Goal: Task Accomplishment & Management: Use online tool/utility

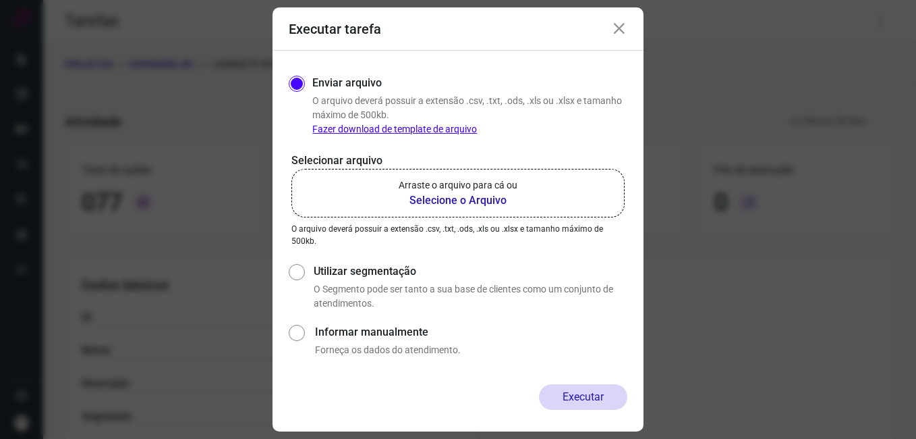
click at [408, 35] on div "Executar tarefa" at bounding box center [458, 28] width 371 height 43
click at [623, 25] on icon at bounding box center [619, 29] width 16 height 16
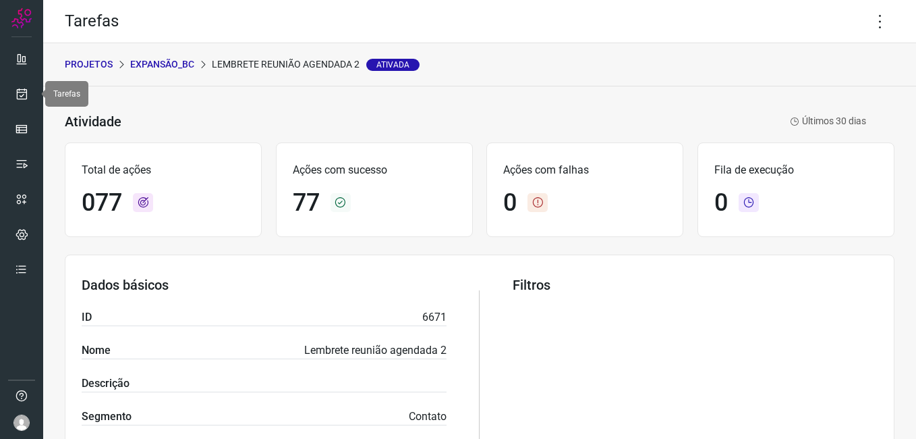
drag, startPoint x: 25, startPoint y: 92, endPoint x: 38, endPoint y: 95, distance: 13.8
click at [25, 92] on icon at bounding box center [22, 93] width 14 height 13
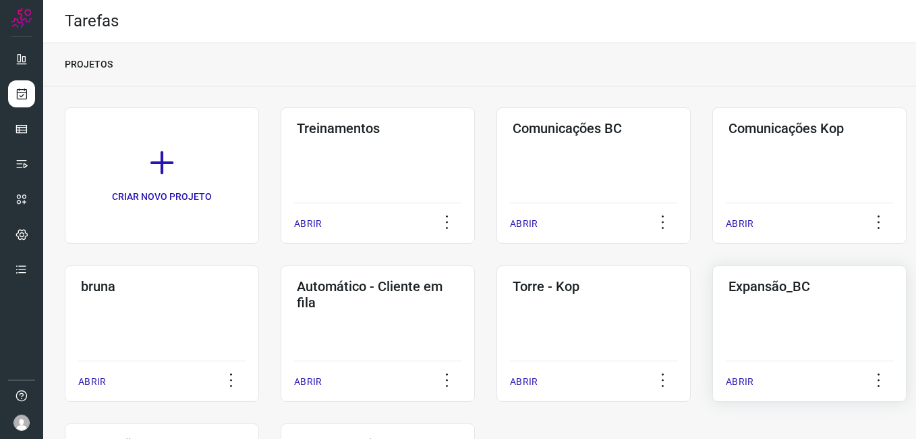
click at [762, 323] on div "Expansão_BC ABRIR" at bounding box center [810, 333] width 194 height 136
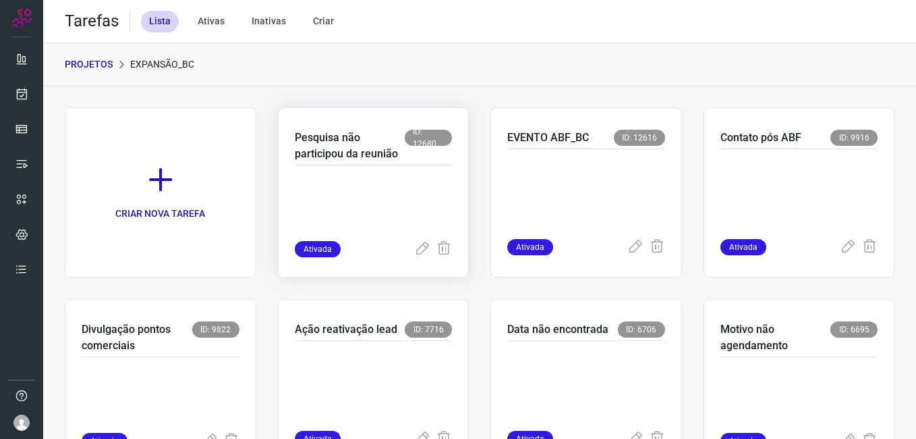
click at [376, 203] on p at bounding box center [374, 206] width 158 height 67
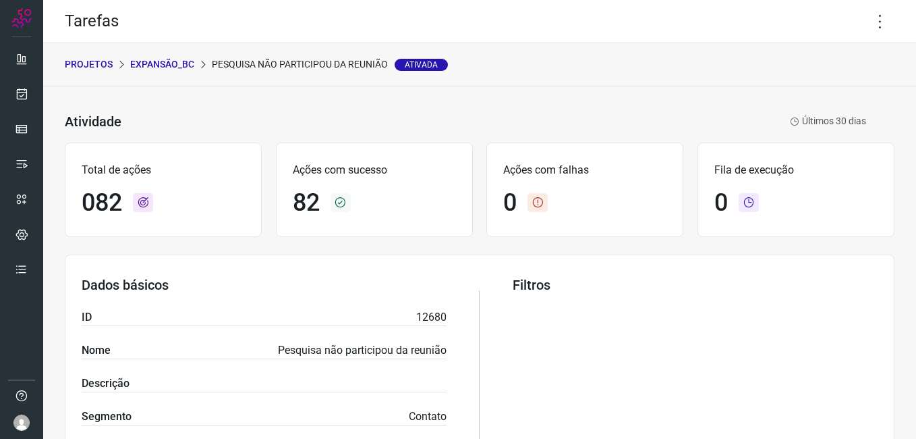
click at [174, 70] on p "Expansão_BC" at bounding box center [162, 64] width 64 height 14
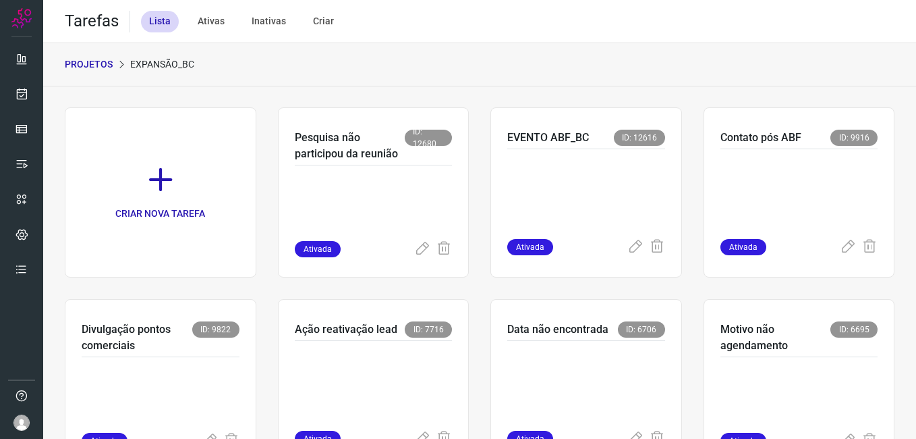
click at [106, 69] on p "PROJETOS" at bounding box center [89, 64] width 48 height 14
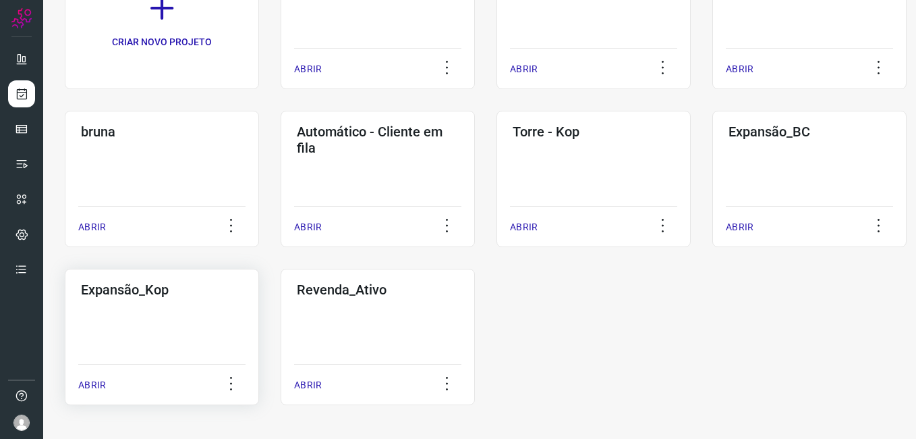
click at [123, 314] on div "Expansão_Kop ABRIR" at bounding box center [162, 337] width 194 height 136
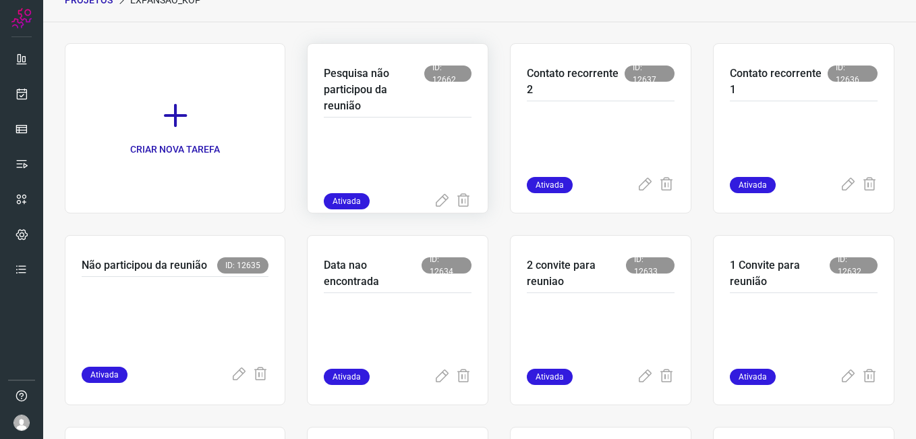
click at [364, 136] on p at bounding box center [398, 159] width 148 height 67
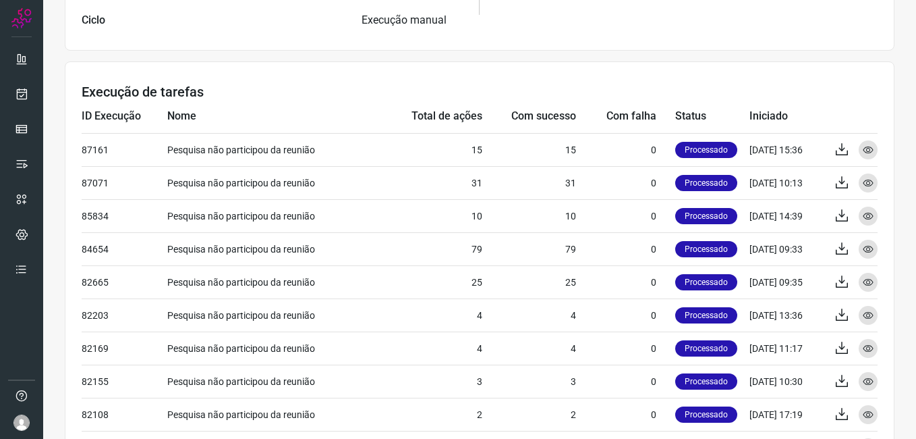
scroll to position [469, 0]
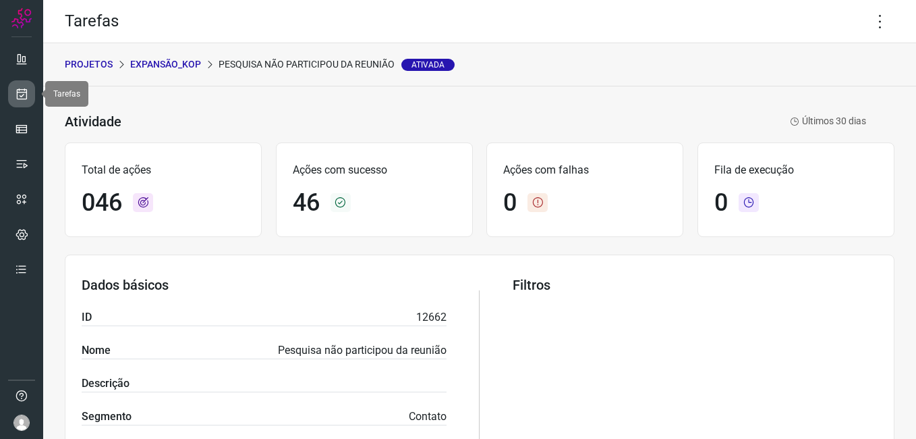
click at [18, 94] on icon at bounding box center [22, 93] width 14 height 13
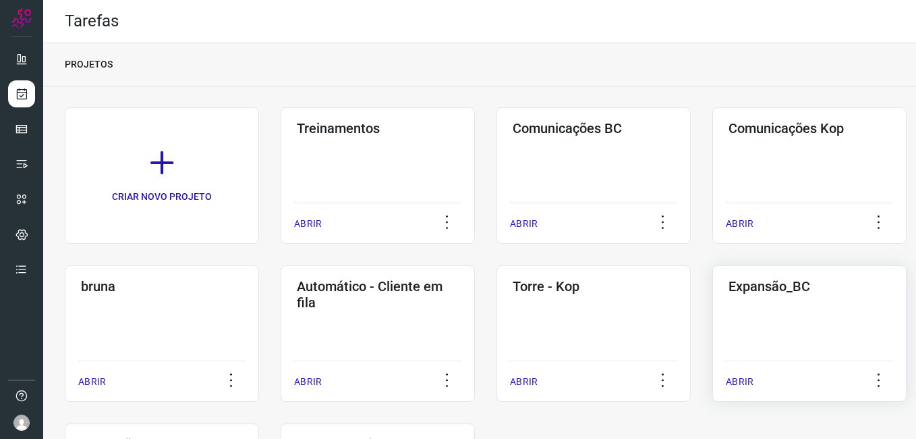
click at [836, 319] on div "Expansão_BC ABRIR" at bounding box center [810, 333] width 194 height 136
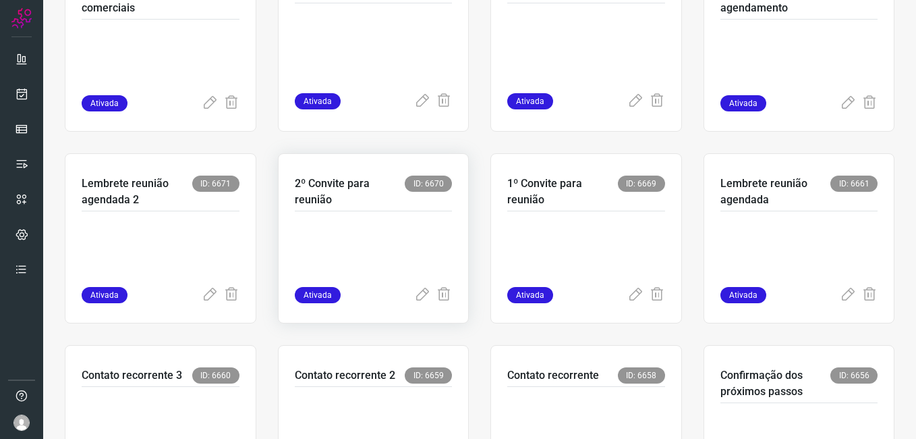
click at [364, 269] on p at bounding box center [374, 252] width 158 height 67
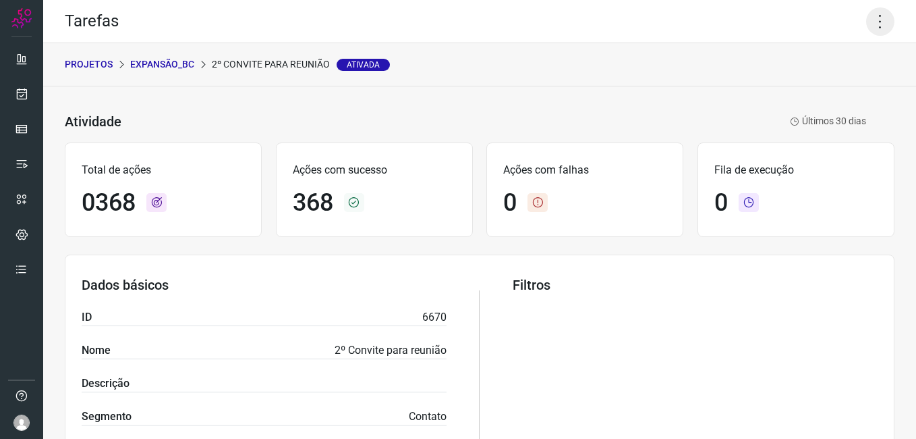
click at [866, 30] on icon at bounding box center [880, 21] width 28 height 28
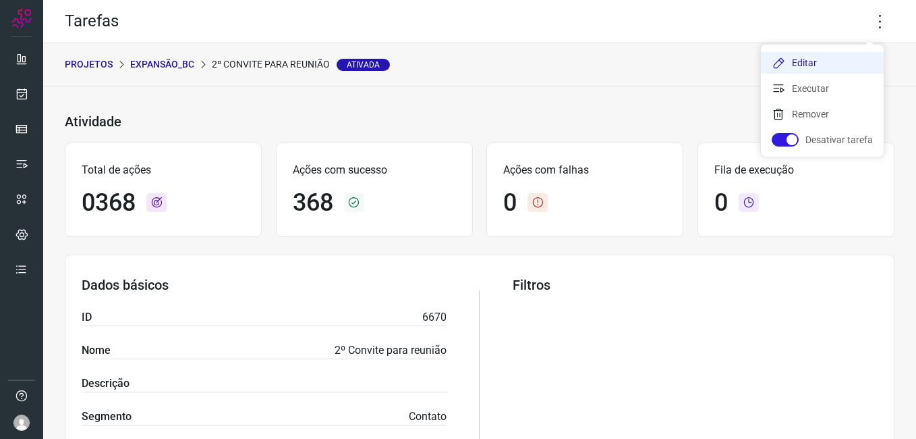
click at [808, 60] on li "Editar" at bounding box center [822, 63] width 123 height 22
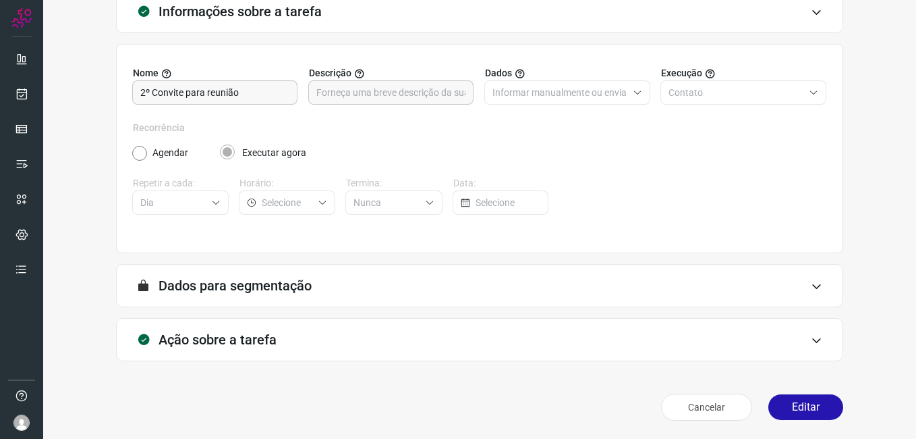
scroll to position [88, 0]
click at [775, 403] on button "Editar" at bounding box center [806, 406] width 75 height 26
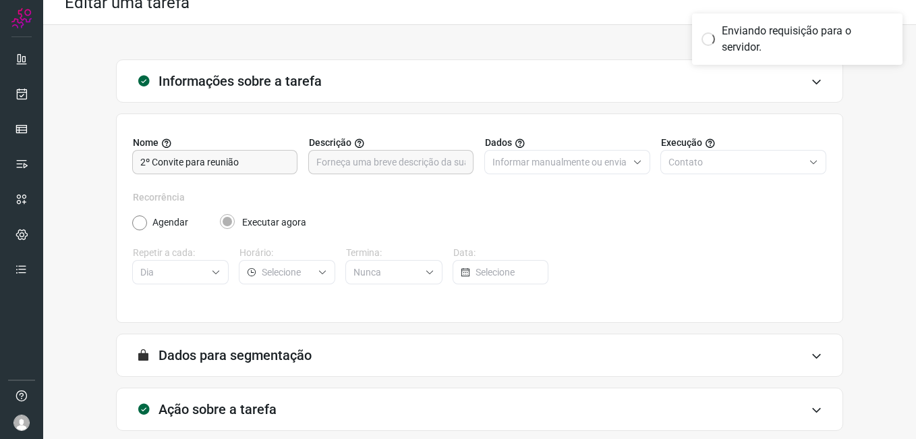
scroll to position [0, 0]
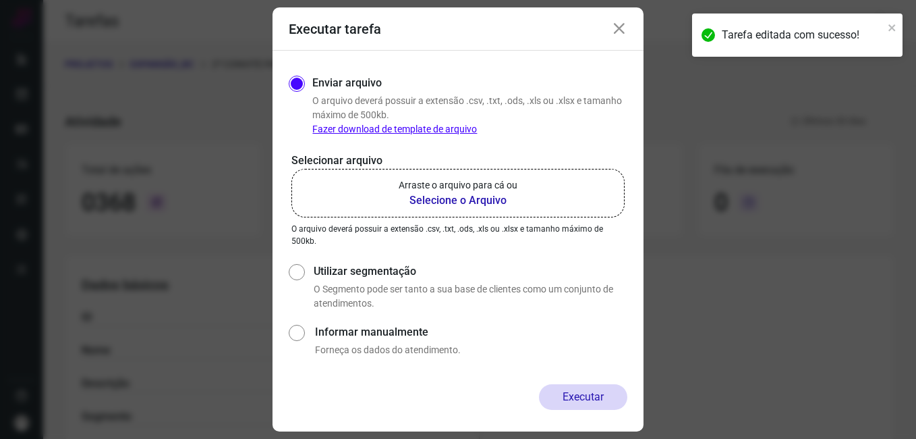
click at [458, 199] on b "Selecione o Arquivo" at bounding box center [458, 200] width 119 height 16
click at [0, 0] on input "Arraste o arquivo para cá ou Selecione o Arquivo" at bounding box center [0, 0] width 0 height 0
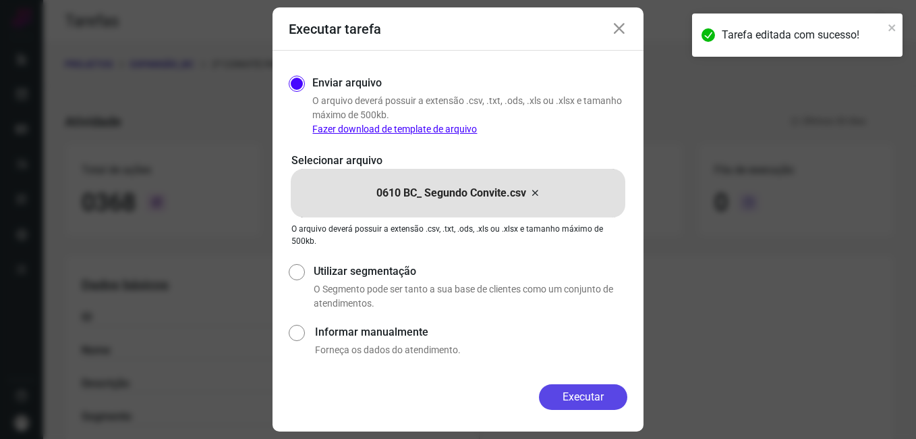
click at [549, 399] on button "Executar" at bounding box center [583, 397] width 88 height 26
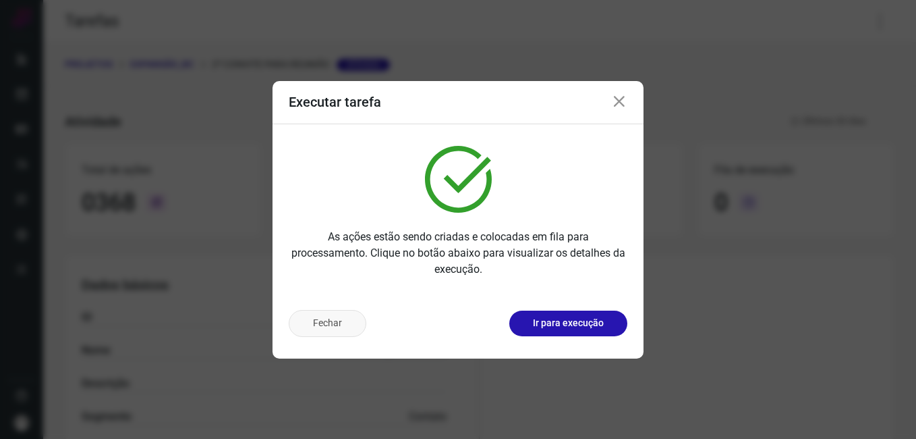
click at [304, 325] on button "Fechar" at bounding box center [328, 323] width 78 height 27
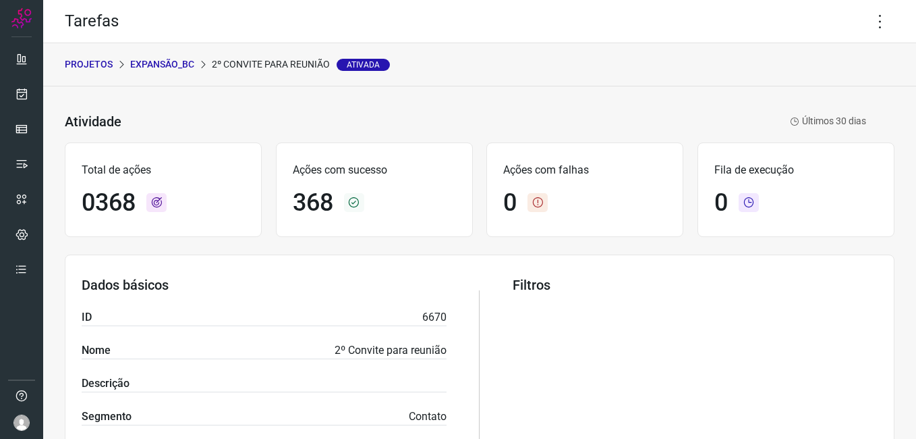
click at [159, 60] on p "Expansão_BC" at bounding box center [162, 64] width 64 height 14
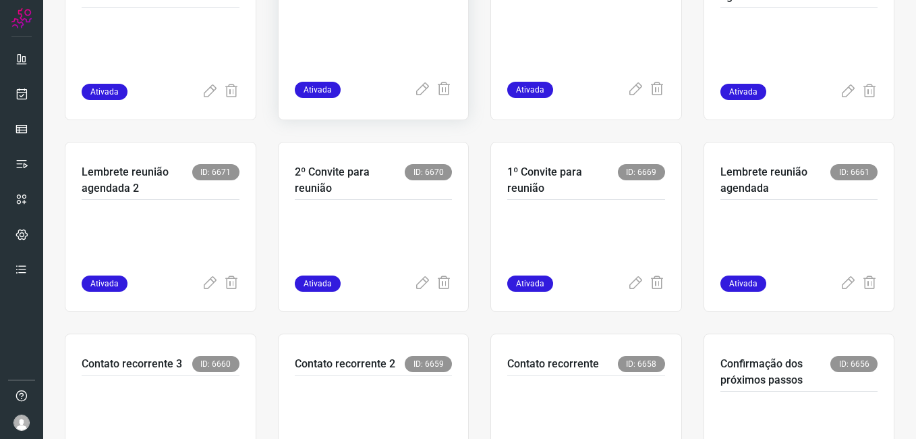
scroll to position [472, 0]
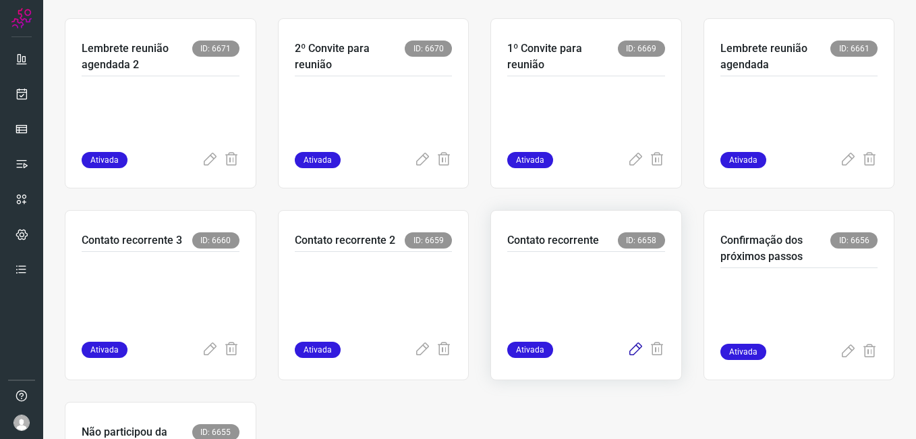
click at [628, 350] on icon at bounding box center [636, 349] width 16 height 16
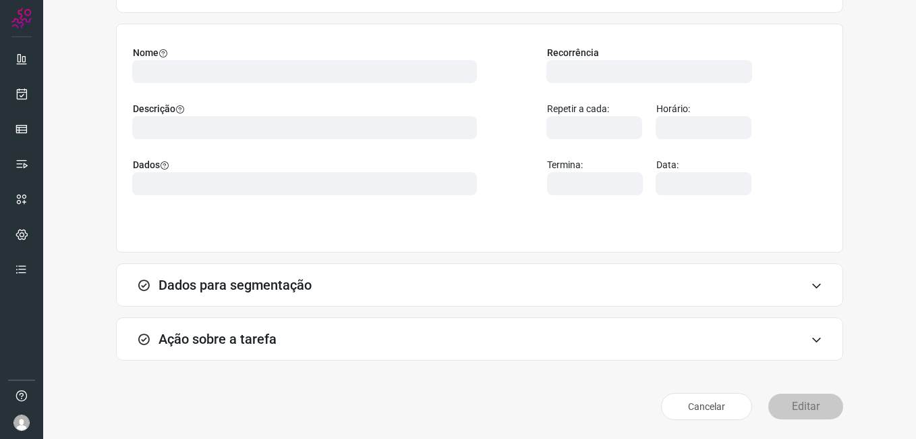
scroll to position [88, 0]
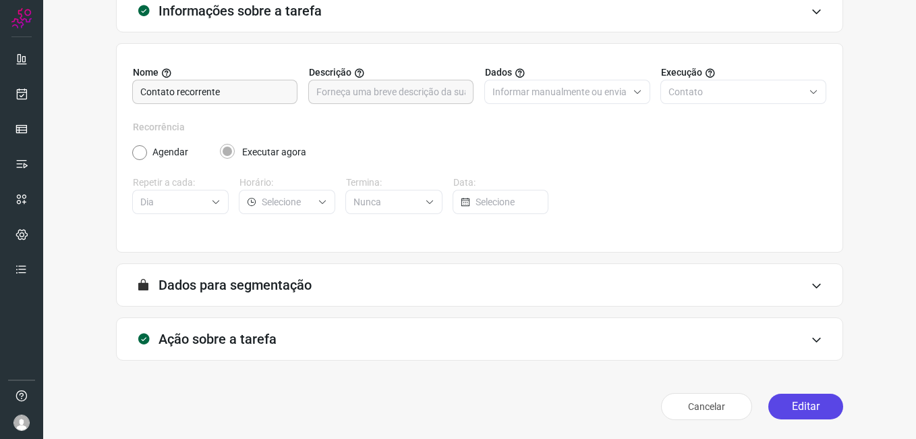
click at [786, 410] on button "Editar" at bounding box center [806, 406] width 75 height 26
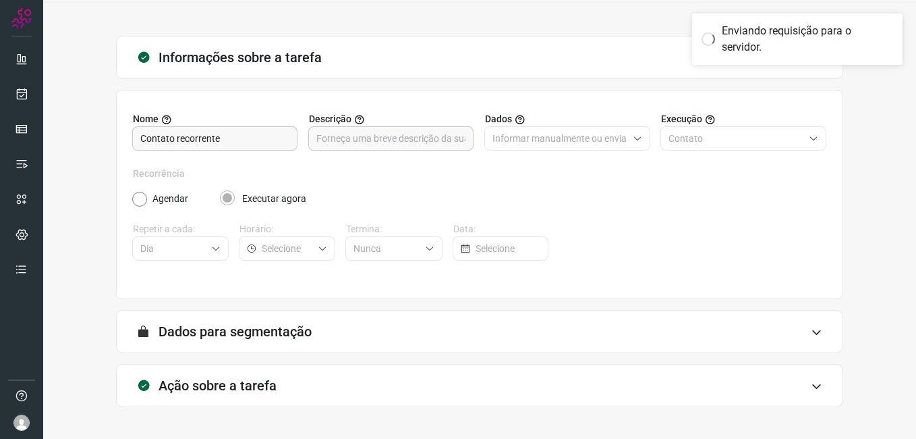
scroll to position [0, 0]
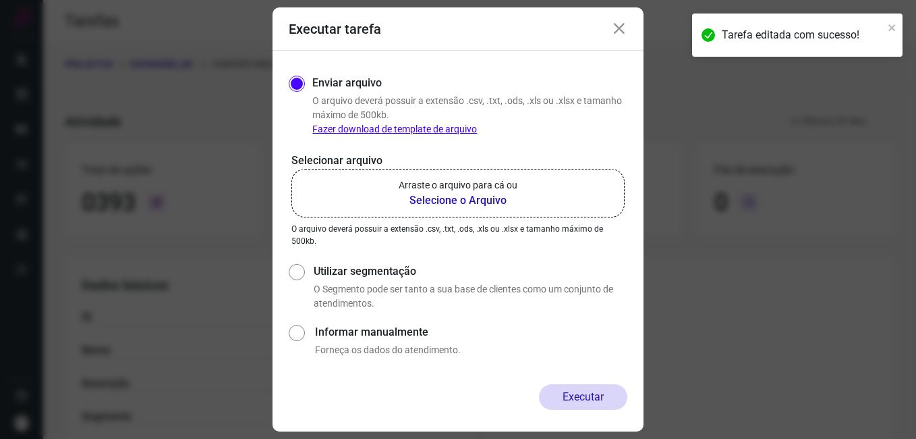
click at [455, 198] on b "Selecione o Arquivo" at bounding box center [458, 200] width 119 height 16
click at [0, 0] on input "Arraste o arquivo para cá ou Selecione o Arquivo" at bounding box center [0, 0] width 0 height 0
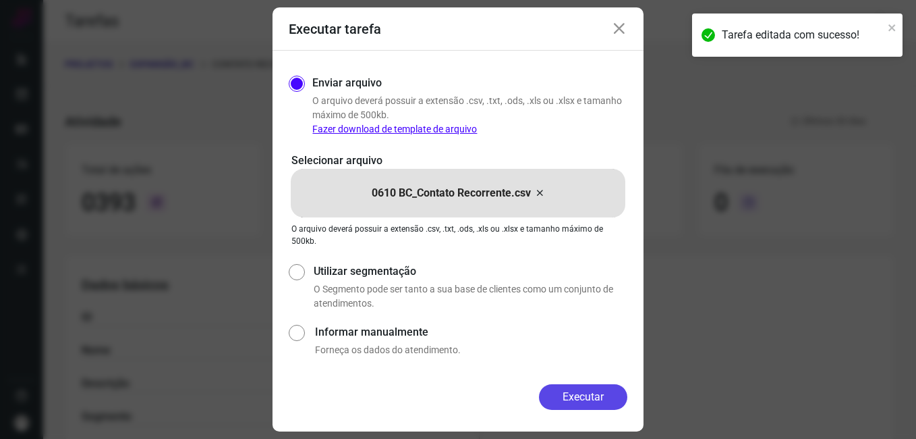
click at [559, 393] on button "Executar" at bounding box center [583, 397] width 88 height 26
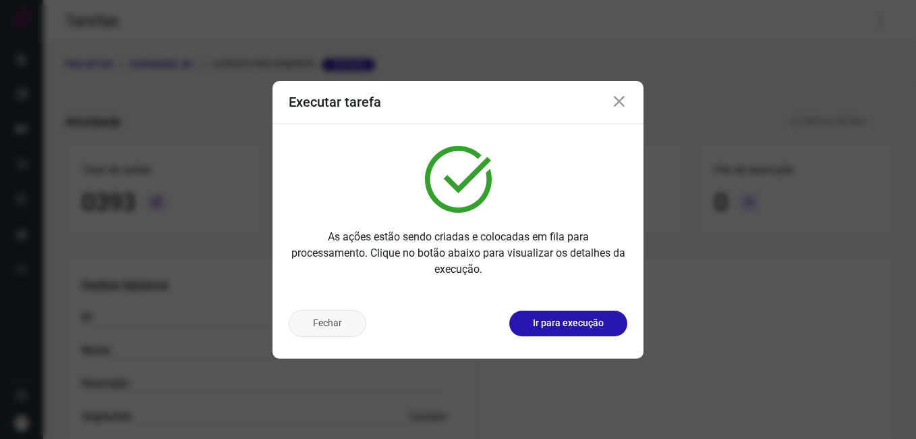
click at [342, 331] on button "Fechar" at bounding box center [328, 323] width 78 height 27
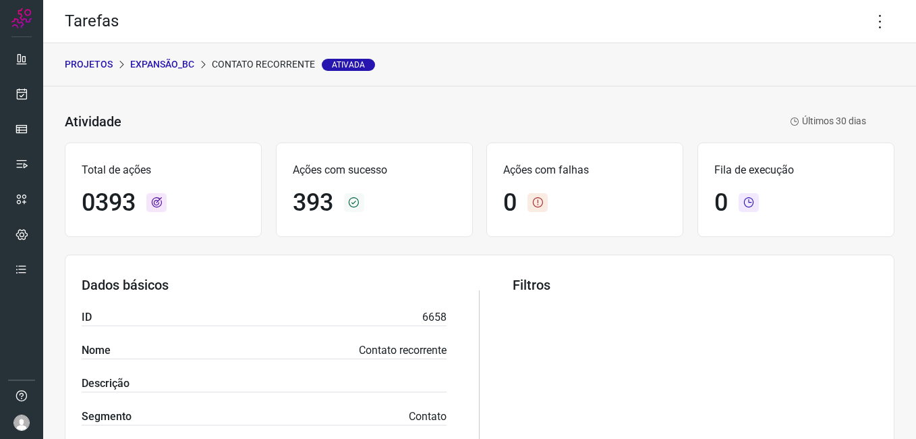
click at [152, 67] on p "Expansão_BC" at bounding box center [162, 64] width 64 height 14
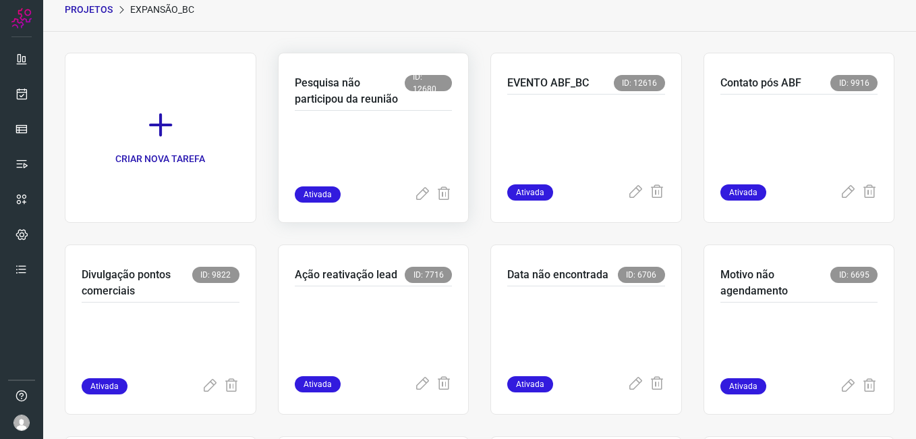
scroll to position [472, 0]
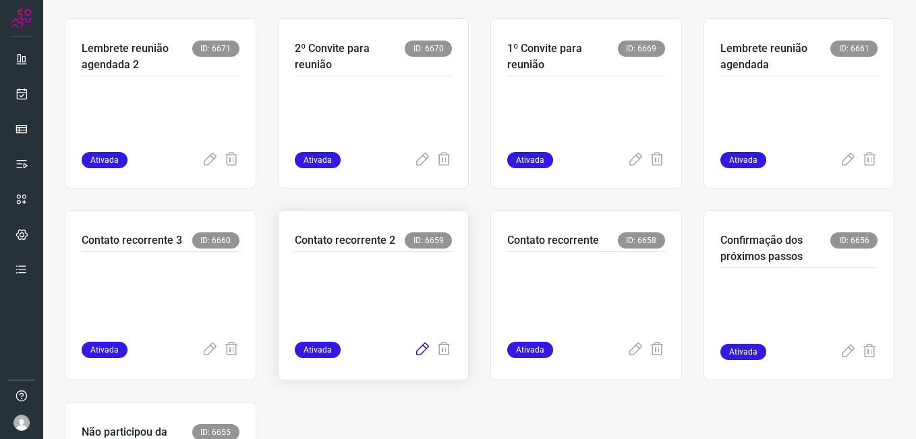
click at [418, 351] on icon at bounding box center [422, 349] width 16 height 16
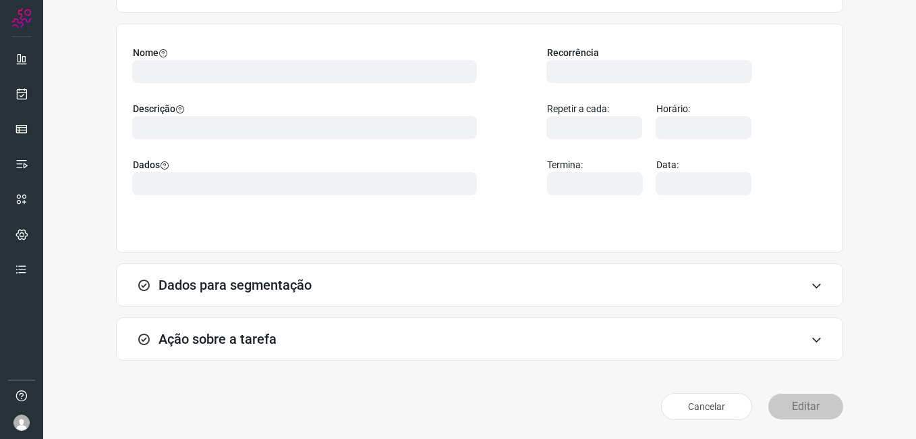
scroll to position [88, 0]
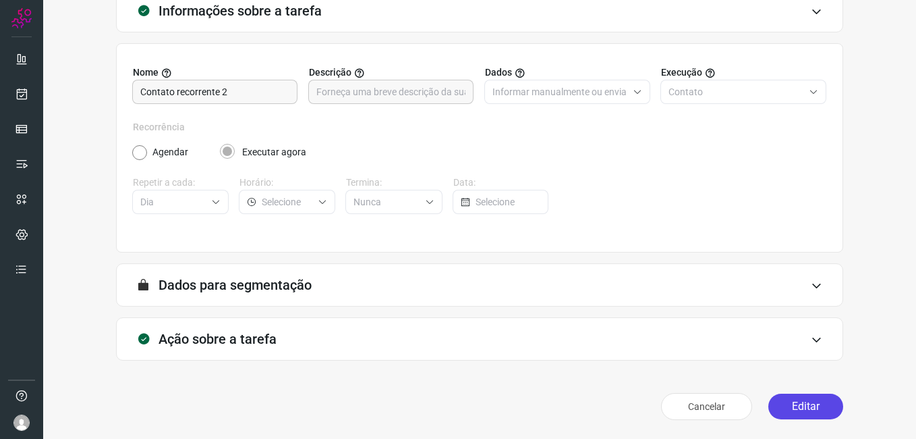
click at [781, 404] on button "Editar" at bounding box center [806, 406] width 75 height 26
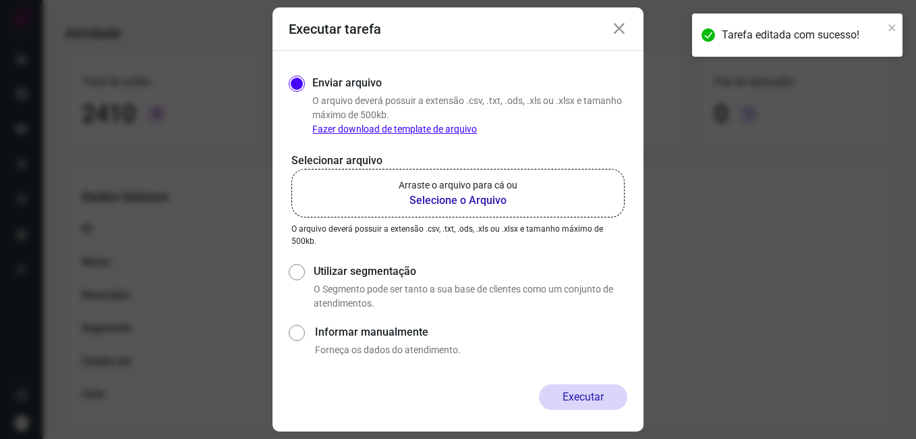
click at [412, 201] on b "Selecione o Arquivo" at bounding box center [458, 200] width 119 height 16
click at [0, 0] on input "Arraste o arquivo para cá ou Selecione o Arquivo" at bounding box center [0, 0] width 0 height 0
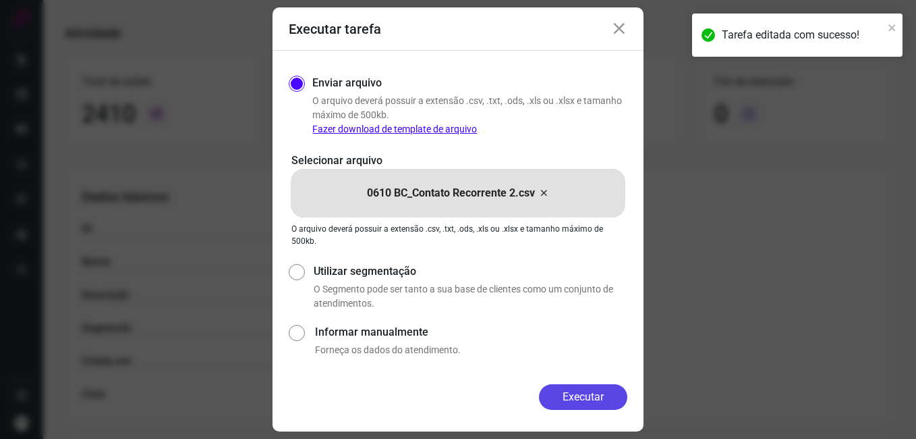
click at [561, 391] on button "Executar" at bounding box center [583, 397] width 88 height 26
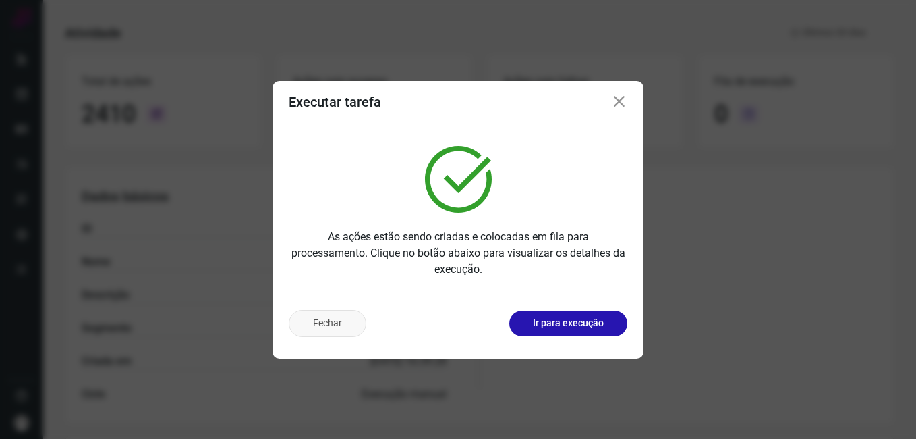
click at [313, 328] on button "Fechar" at bounding box center [328, 323] width 78 height 27
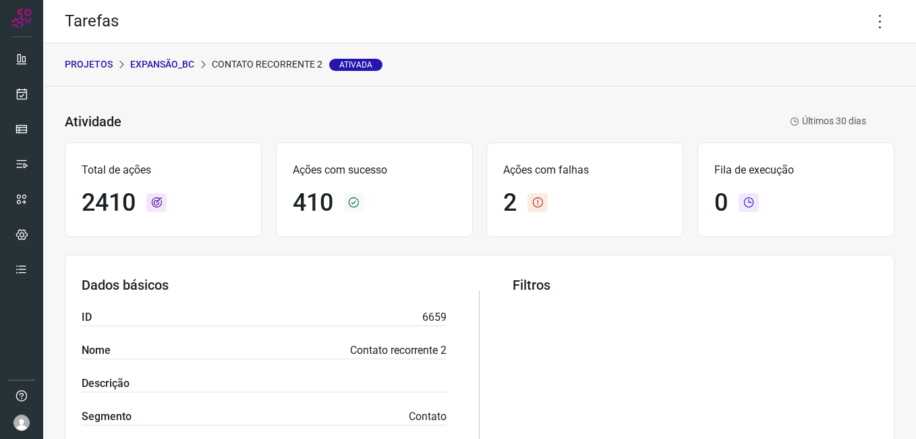
click at [153, 61] on p "Expansão_BC" at bounding box center [162, 64] width 64 height 14
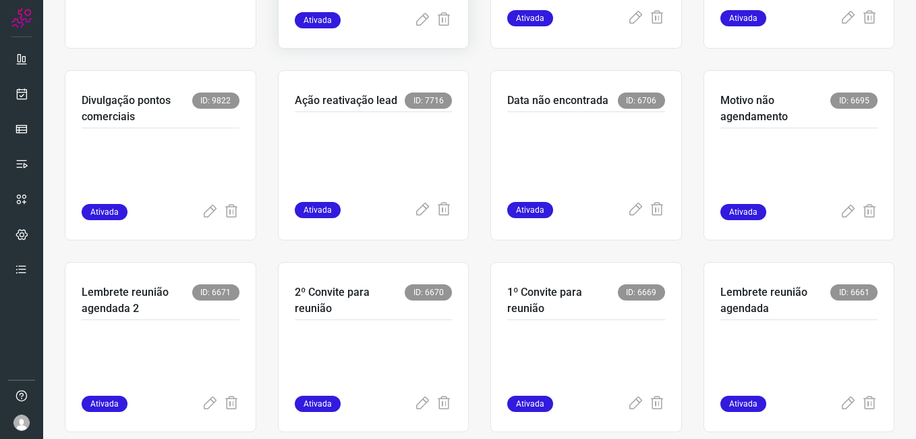
scroll to position [472, 0]
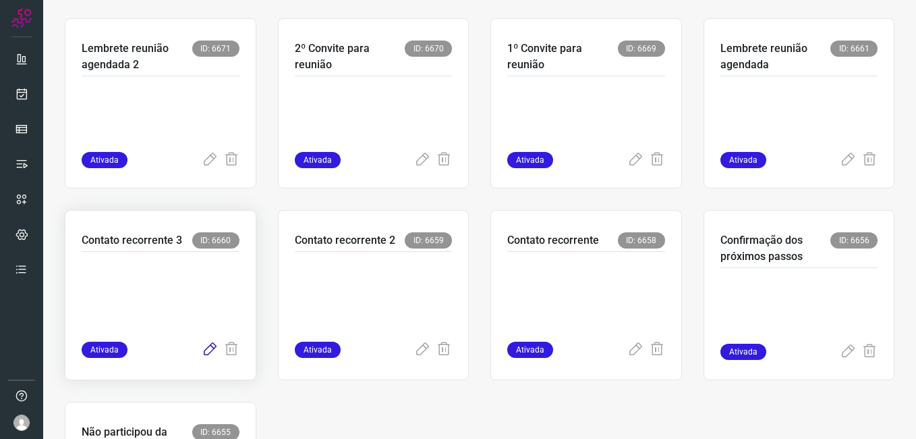
click at [210, 351] on icon at bounding box center [210, 349] width 16 height 16
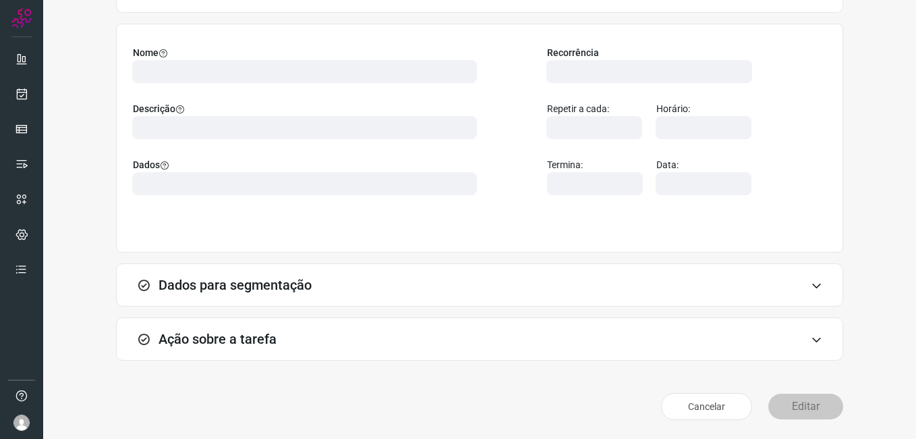
scroll to position [88, 0]
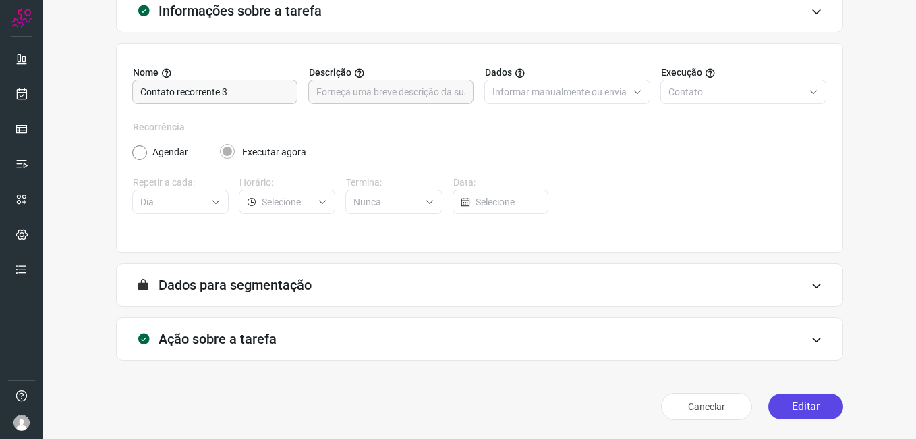
click at [794, 412] on button "Editar" at bounding box center [806, 406] width 75 height 26
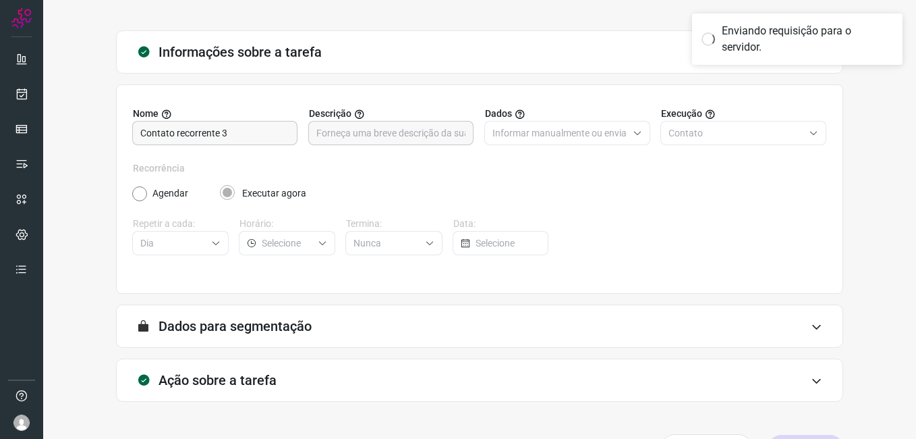
scroll to position [3, 0]
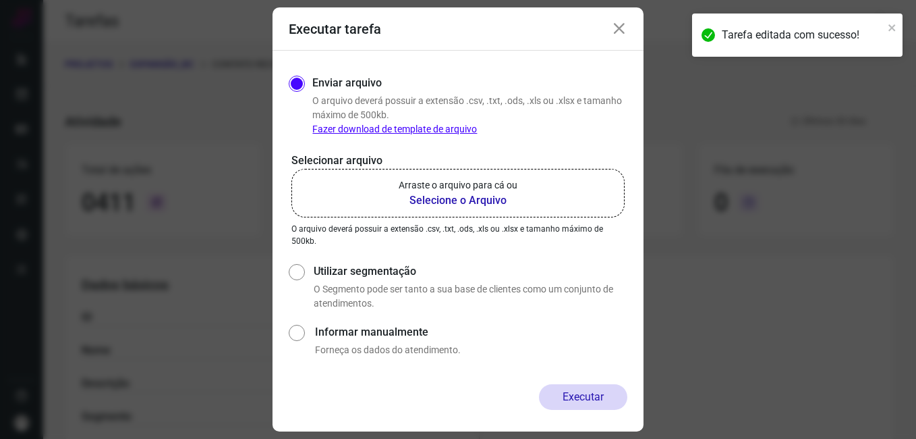
click at [453, 200] on b "Selecione o Arquivo" at bounding box center [458, 200] width 119 height 16
click at [0, 0] on input "Arraste o arquivo para cá ou Selecione o Arquivo" at bounding box center [0, 0] width 0 height 0
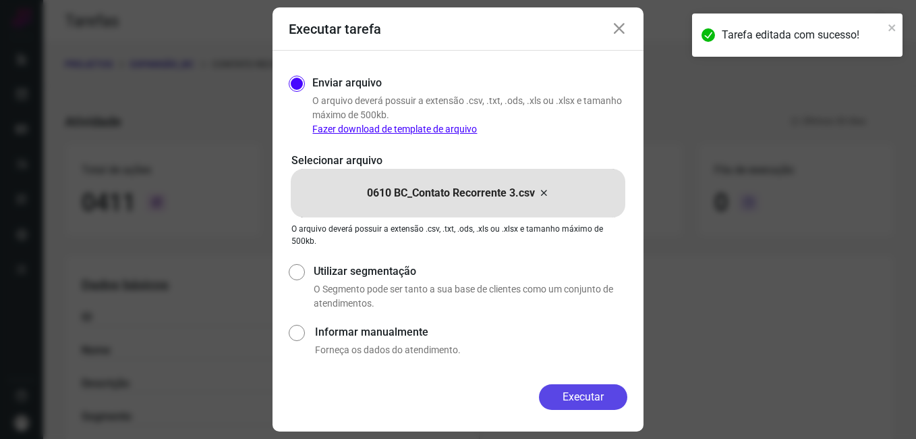
click at [553, 393] on button "Executar" at bounding box center [583, 397] width 88 height 26
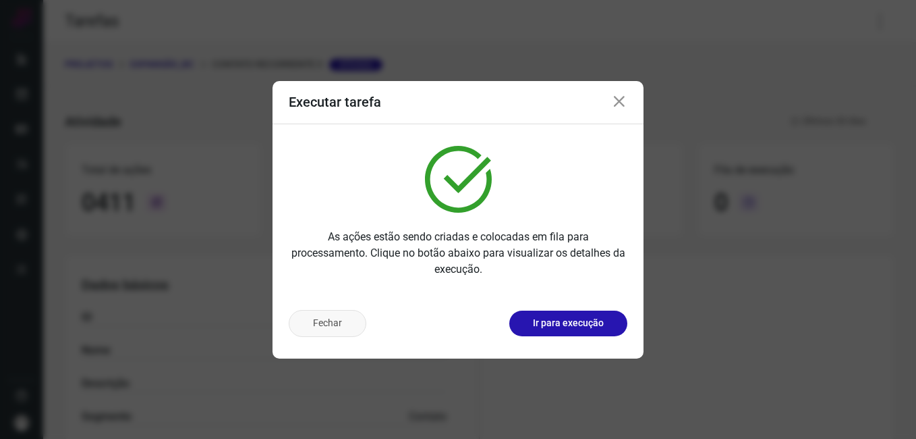
click at [360, 328] on button "Fechar" at bounding box center [328, 323] width 78 height 27
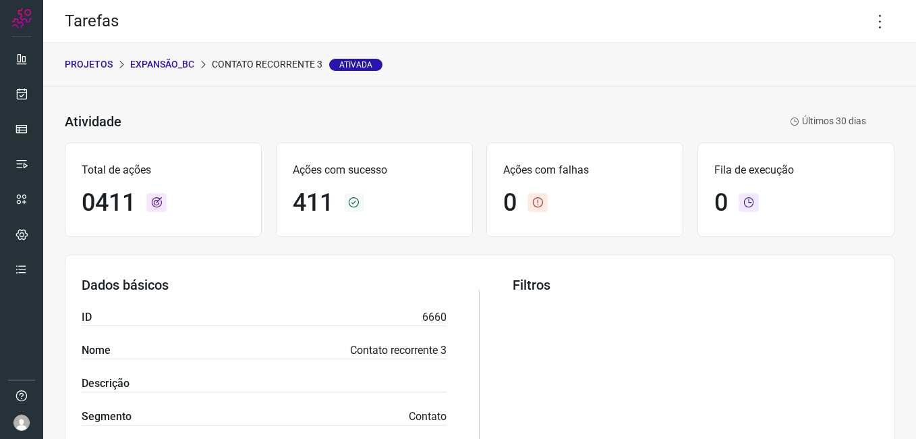
click at [177, 59] on p "Expansão_BC" at bounding box center [162, 64] width 64 height 14
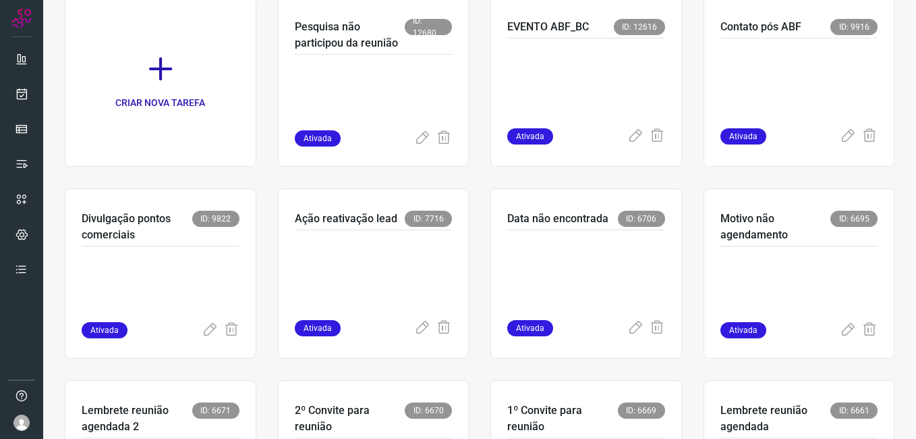
scroll to position [337, 0]
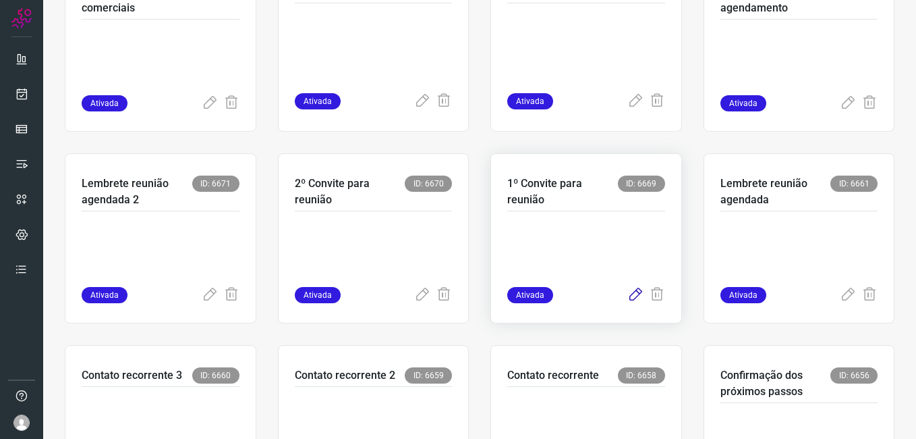
click at [628, 301] on icon at bounding box center [636, 295] width 16 height 16
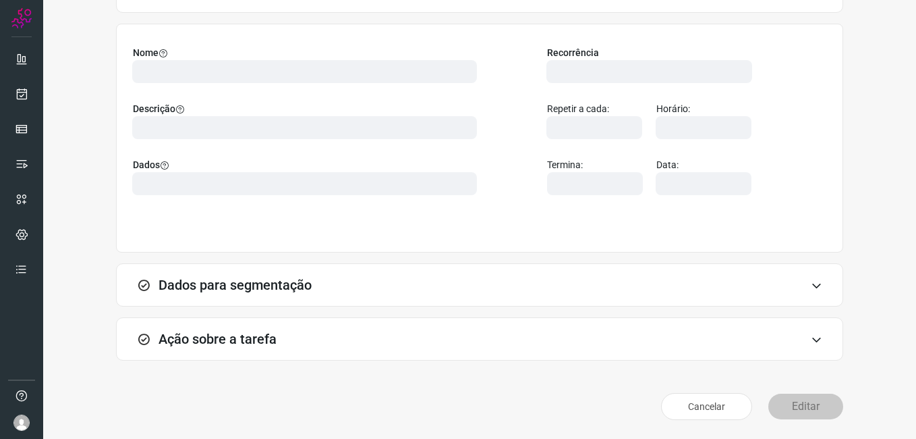
scroll to position [88, 0]
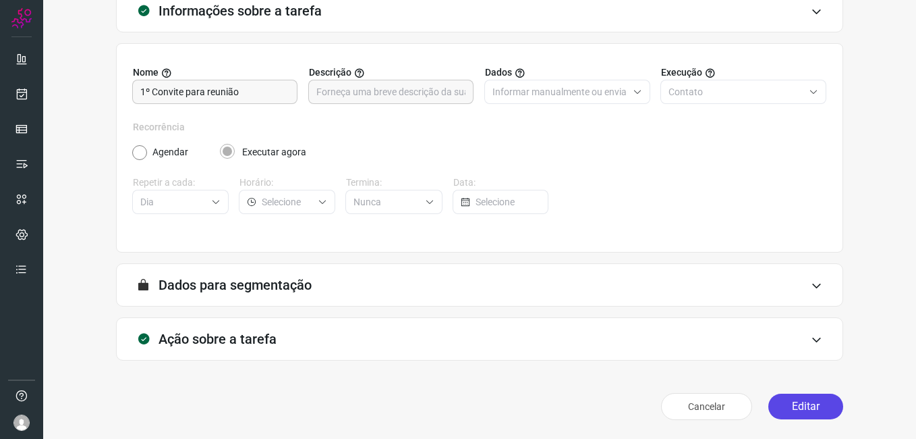
click at [783, 411] on button "Editar" at bounding box center [806, 406] width 75 height 26
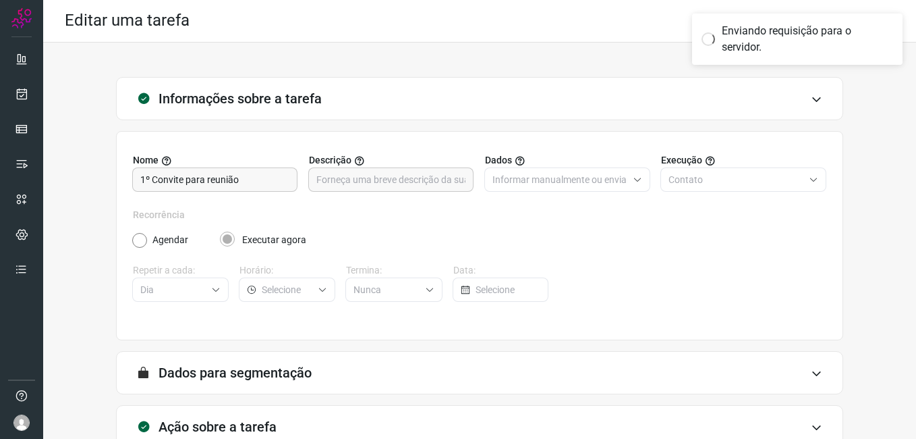
scroll to position [0, 0]
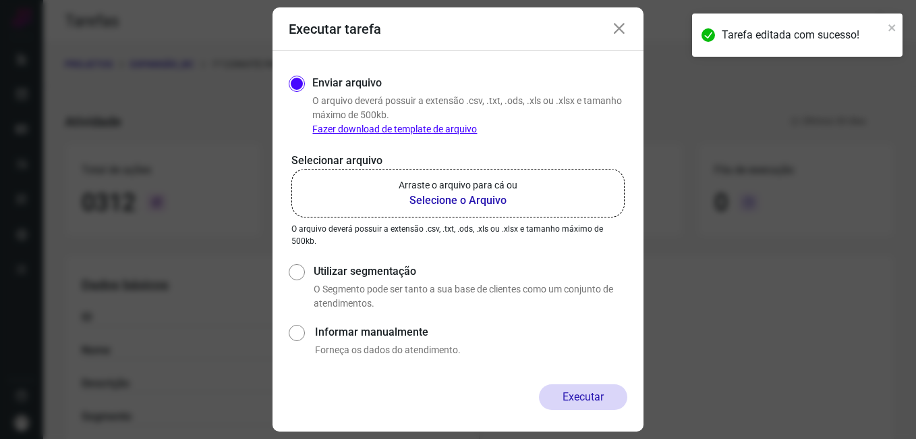
click at [454, 195] on b "Selecione o Arquivo" at bounding box center [458, 200] width 119 height 16
click at [0, 0] on input "Arraste o arquivo para cá ou Selecione o Arquivo" at bounding box center [0, 0] width 0 height 0
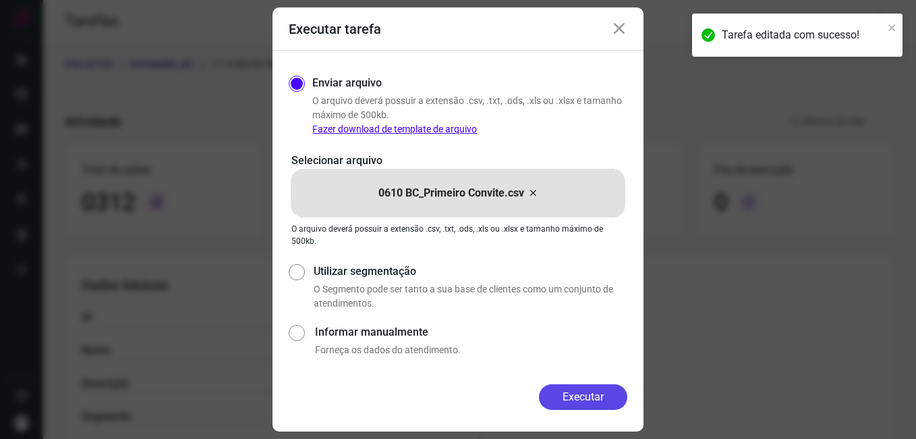
click at [549, 395] on button "Executar" at bounding box center [583, 397] width 88 height 26
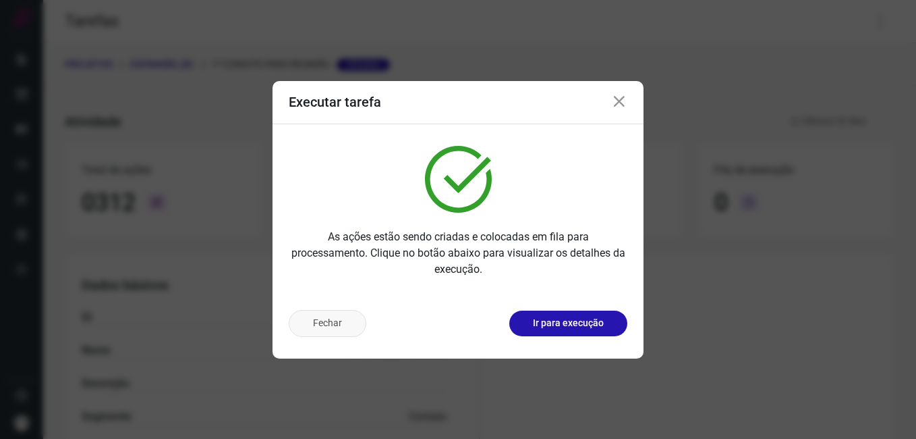
click at [345, 329] on button "Fechar" at bounding box center [328, 323] width 78 height 27
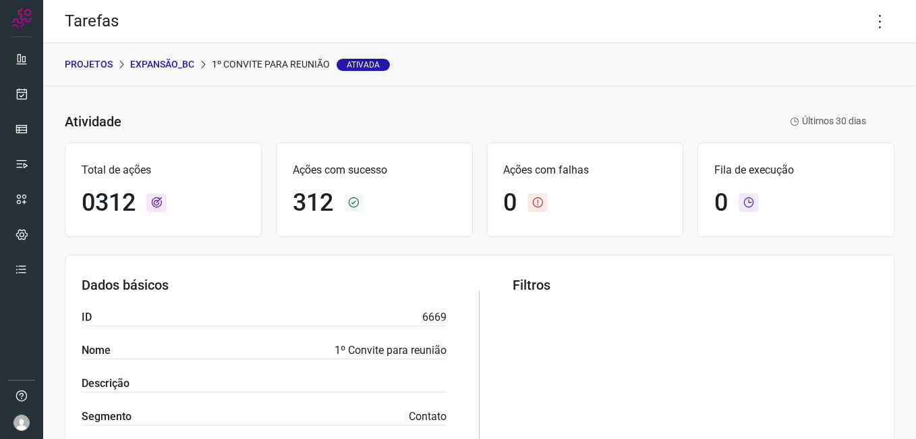
click at [169, 63] on p "Expansão_BC" at bounding box center [162, 64] width 64 height 14
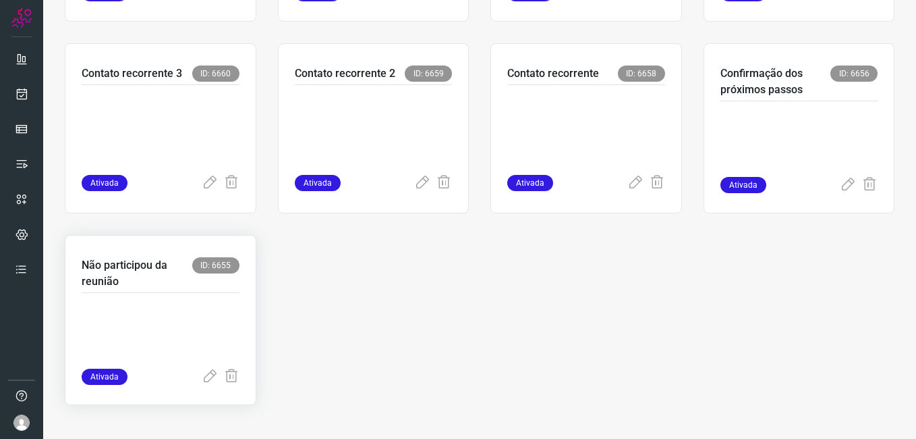
click at [210, 300] on div at bounding box center [161, 331] width 158 height 76
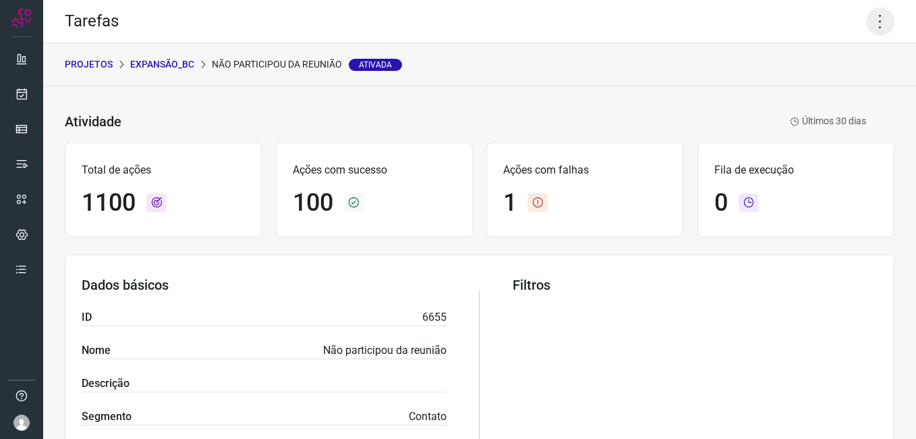
click at [867, 20] on icon at bounding box center [880, 21] width 28 height 28
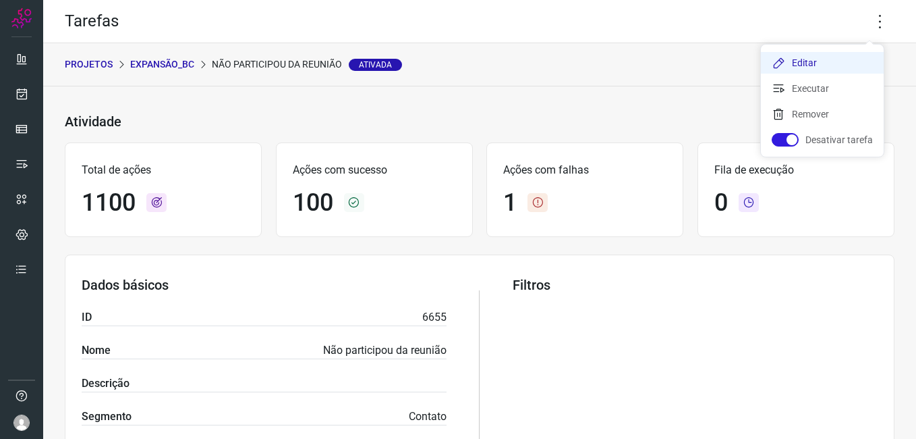
click at [826, 66] on li "Editar" at bounding box center [822, 63] width 123 height 22
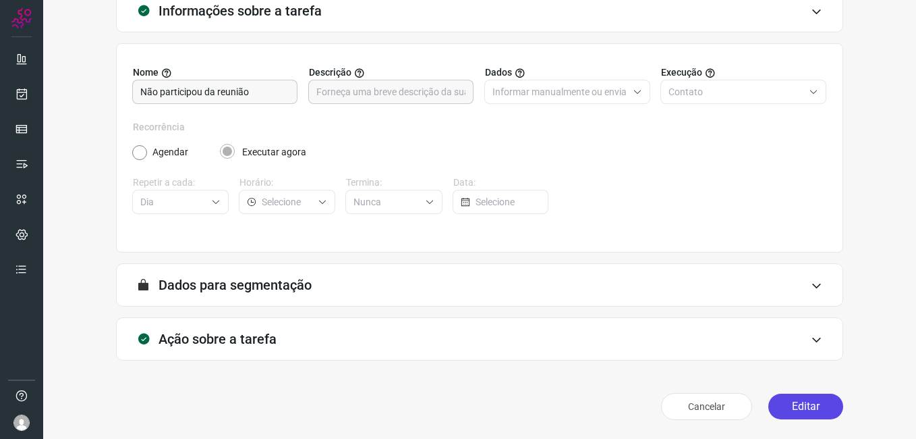
click at [776, 404] on button "Editar" at bounding box center [806, 406] width 75 height 26
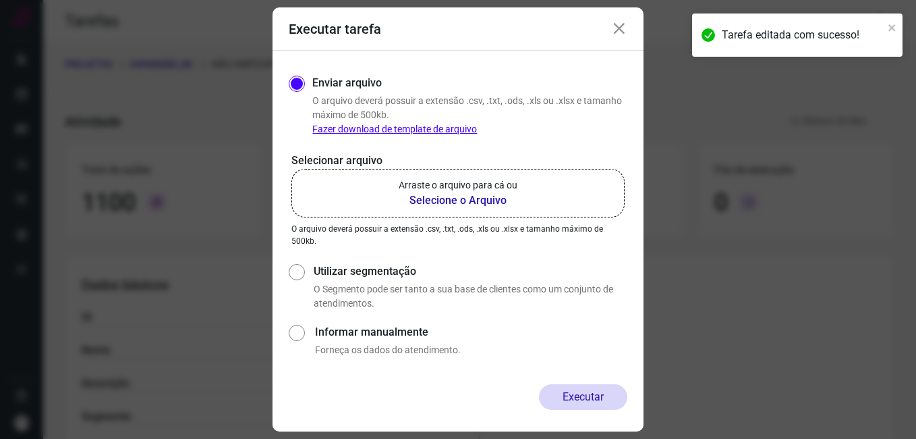
click at [427, 197] on b "Selecione o Arquivo" at bounding box center [458, 200] width 119 height 16
click at [0, 0] on input "Arraste o arquivo para cá ou Selecione o Arquivo" at bounding box center [0, 0] width 0 height 0
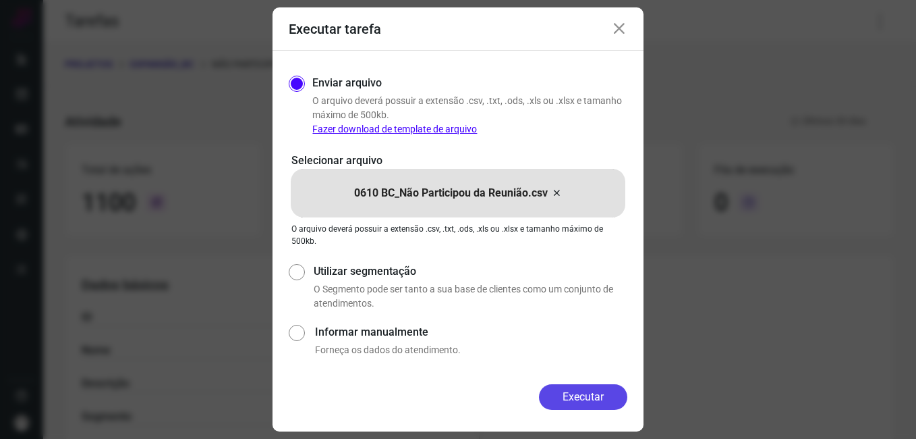
click at [543, 395] on button "Executar" at bounding box center [583, 397] width 88 height 26
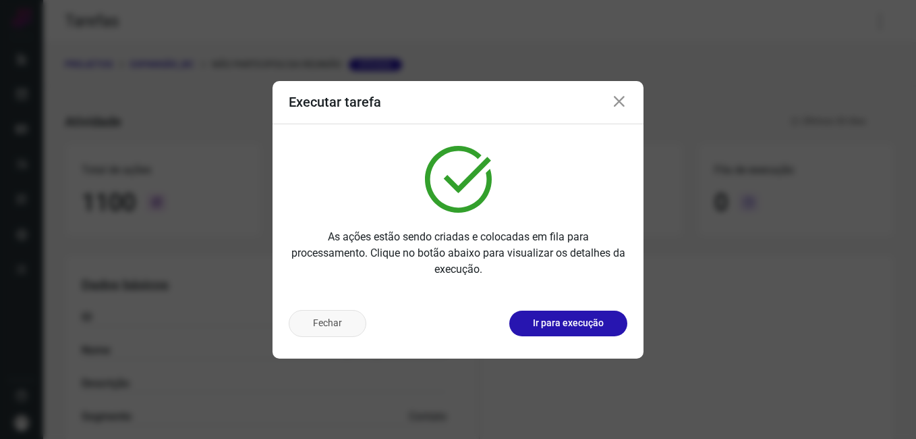
click at [322, 327] on button "Fechar" at bounding box center [328, 323] width 78 height 27
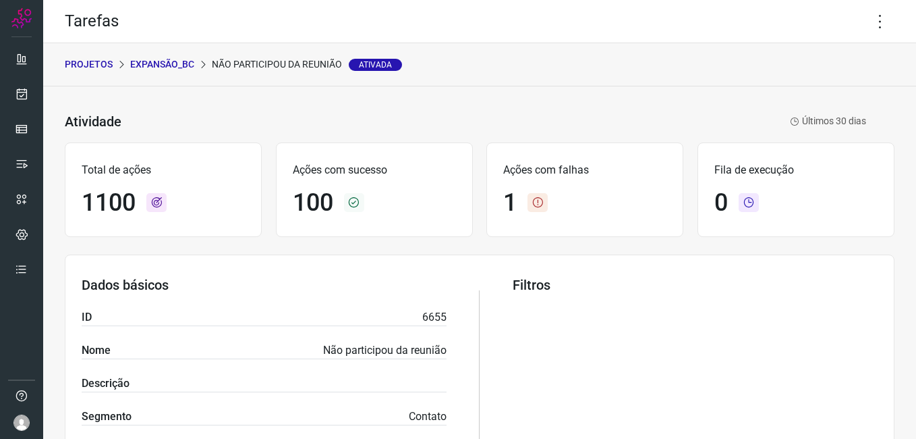
click at [167, 66] on p "Expansão_BC" at bounding box center [162, 64] width 64 height 14
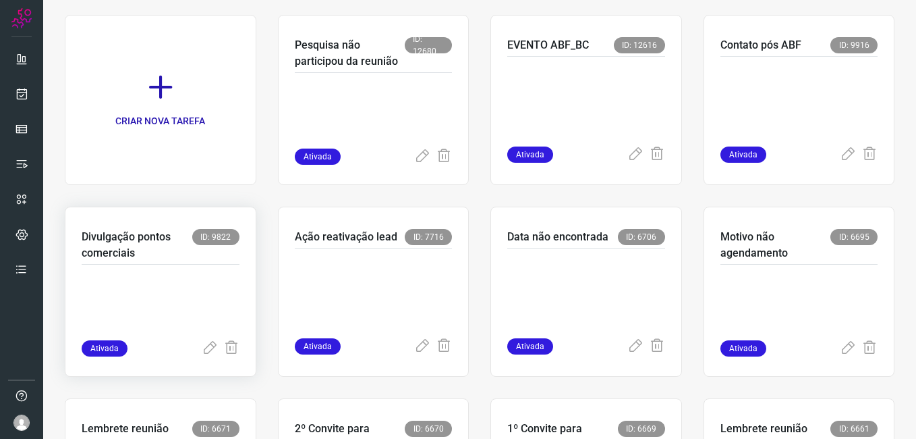
scroll to position [67, 0]
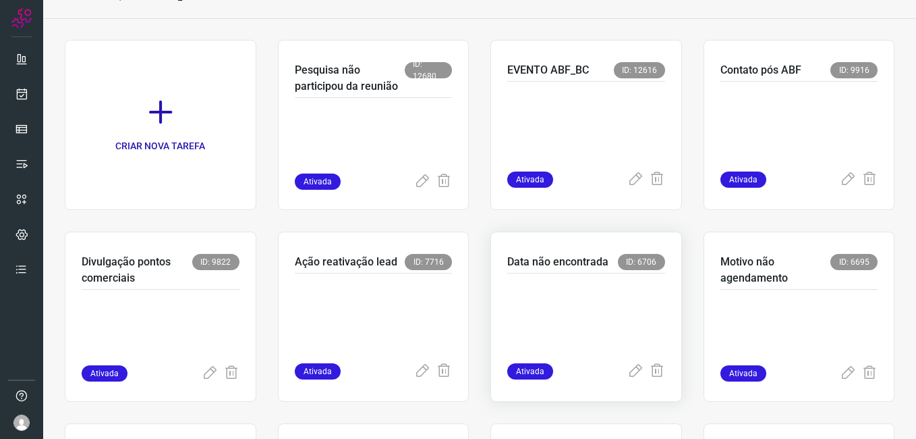
click at [534, 302] on p at bounding box center [586, 314] width 158 height 67
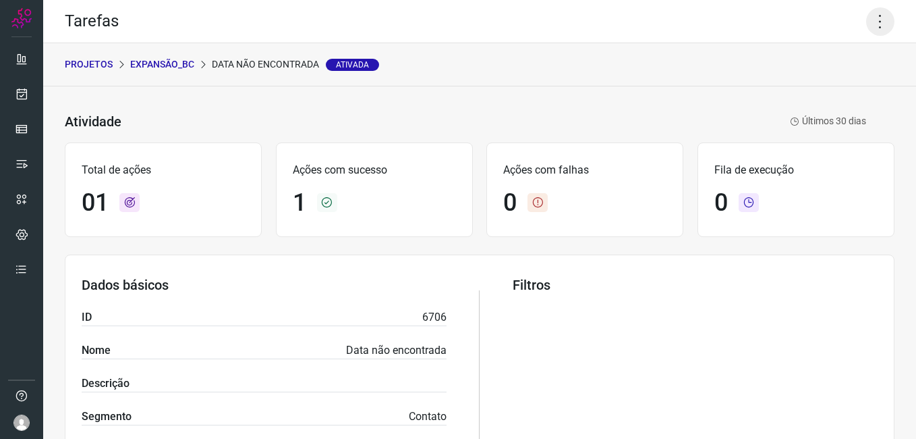
click at [866, 31] on icon at bounding box center [880, 21] width 28 height 28
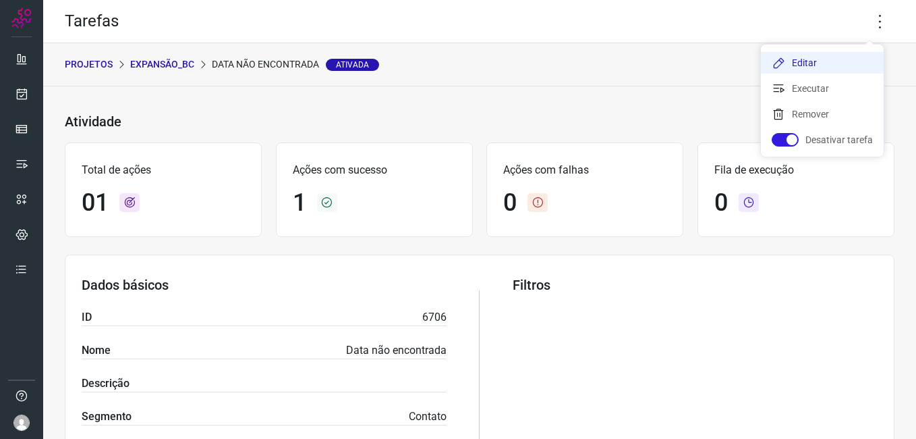
click at [817, 57] on li "Editar" at bounding box center [822, 63] width 123 height 22
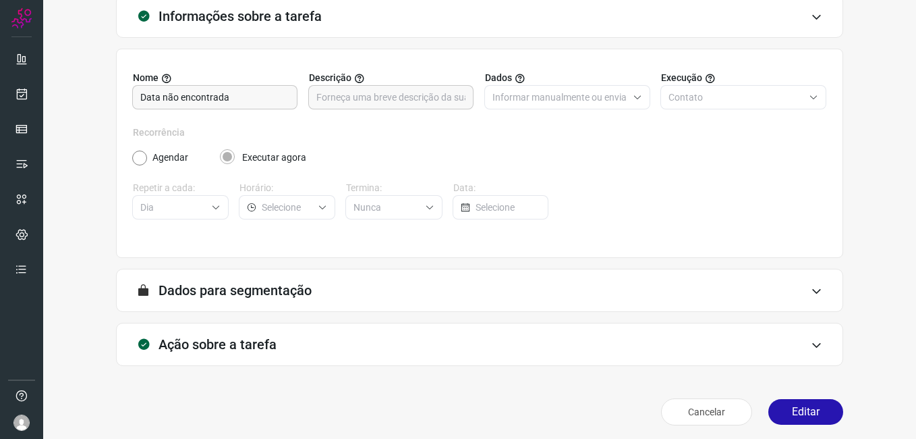
scroll to position [88, 0]
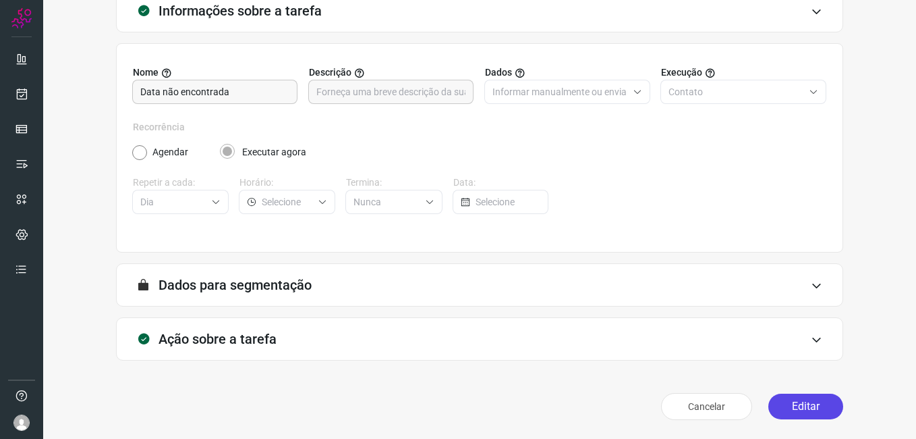
click at [820, 407] on button "Editar" at bounding box center [806, 406] width 75 height 26
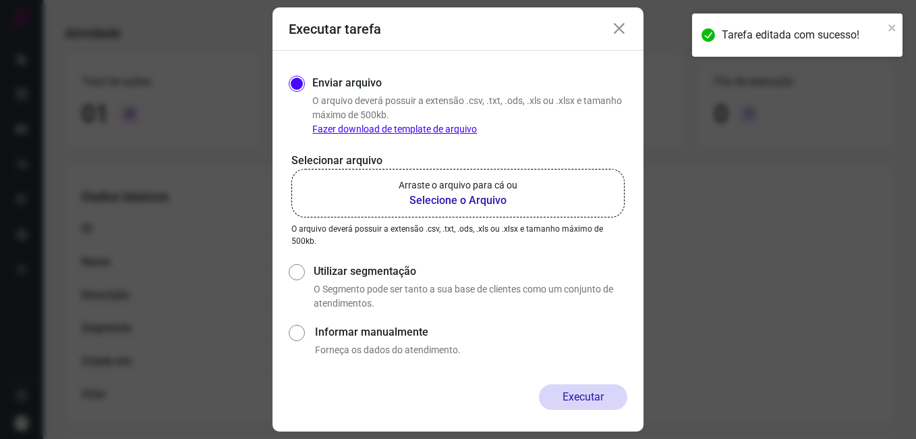
click at [418, 204] on b "Selecione o Arquivo" at bounding box center [458, 200] width 119 height 16
click at [0, 0] on input "Arraste o arquivo para cá ou Selecione o Arquivo" at bounding box center [0, 0] width 0 height 0
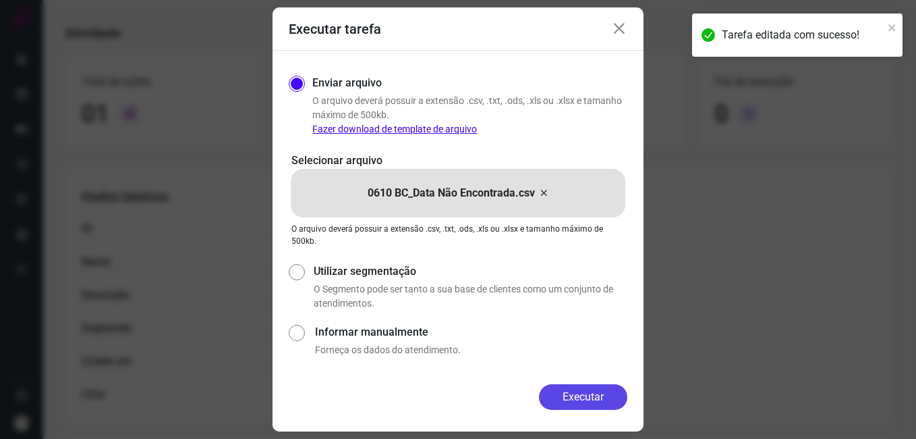
click at [553, 389] on button "Executar" at bounding box center [583, 397] width 88 height 26
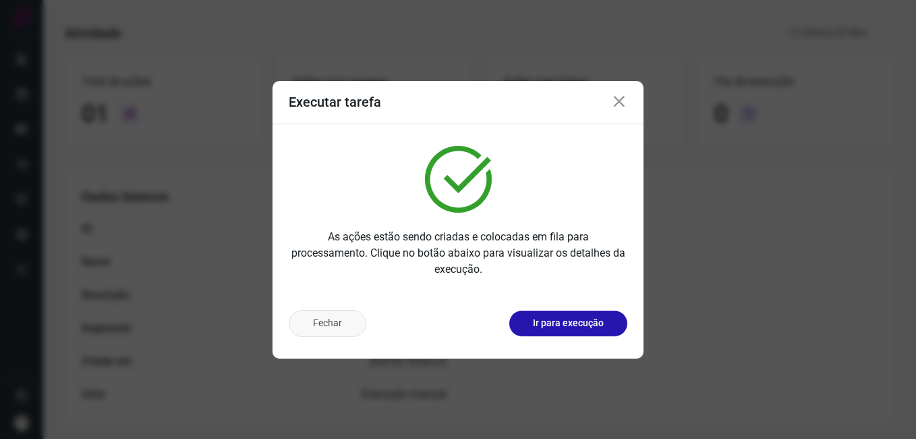
click at [342, 327] on button "Fechar" at bounding box center [328, 323] width 78 height 27
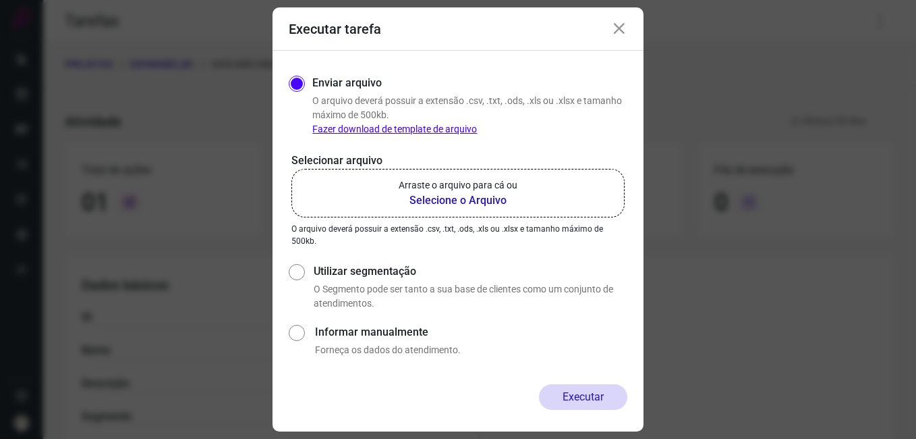
click at [617, 30] on icon at bounding box center [619, 29] width 16 height 16
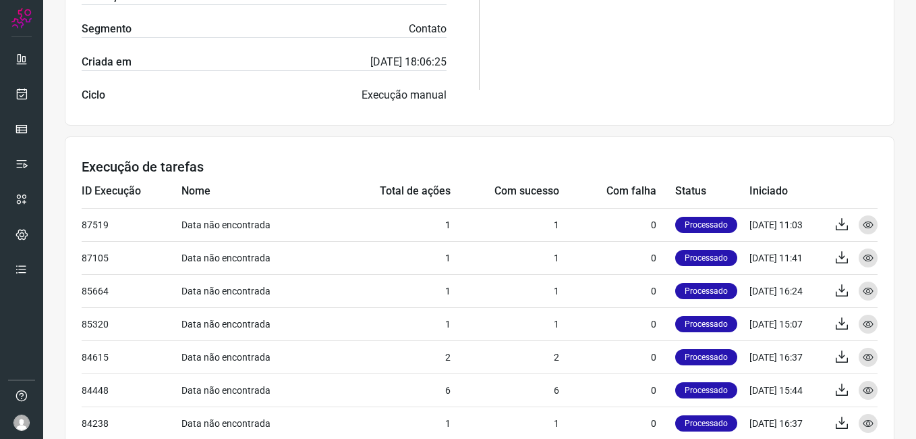
scroll to position [405, 0]
